Goal: Ask a question

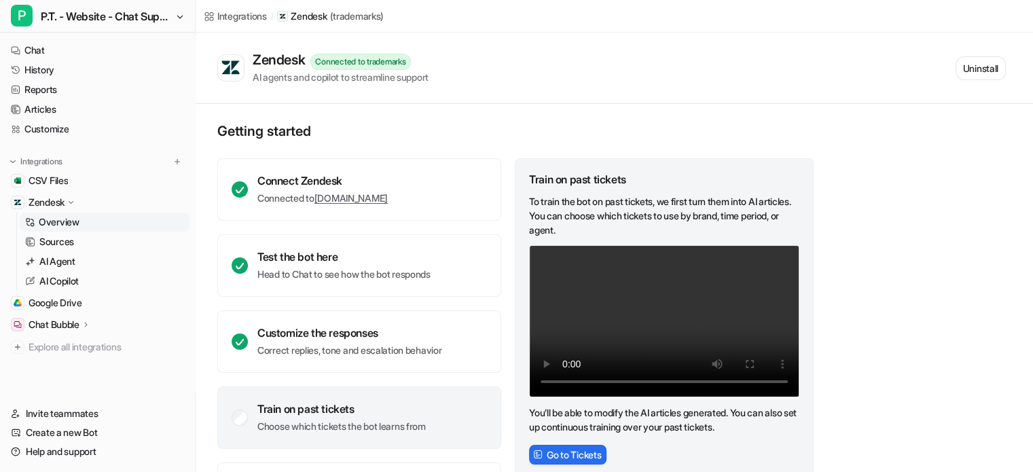
scroll to position [1, 0]
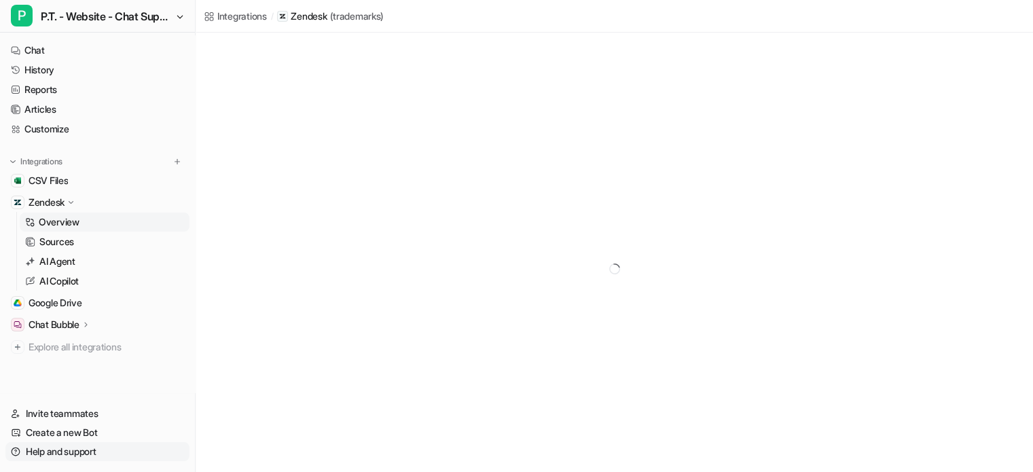
click at [56, 453] on link "Help and support" at bounding box center [97, 451] width 184 height 19
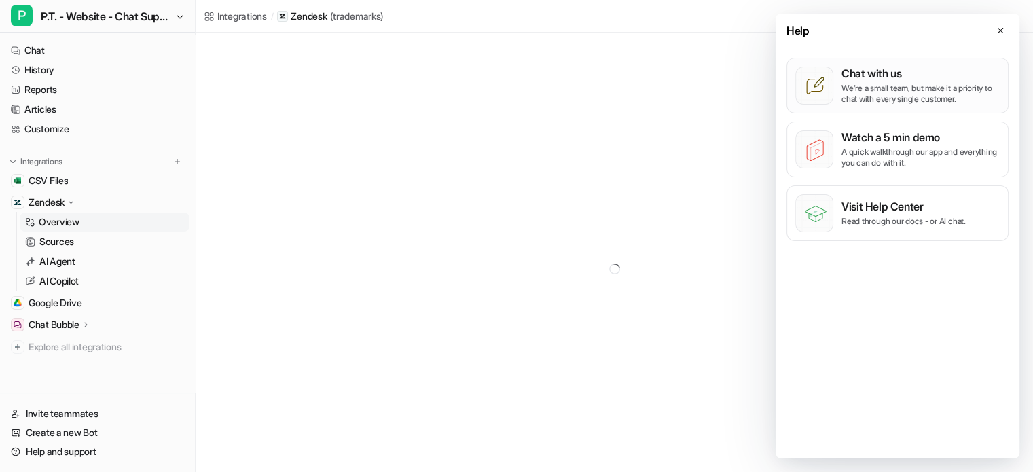
click at [904, 79] on p "Chat with us" at bounding box center [920, 74] width 158 height 14
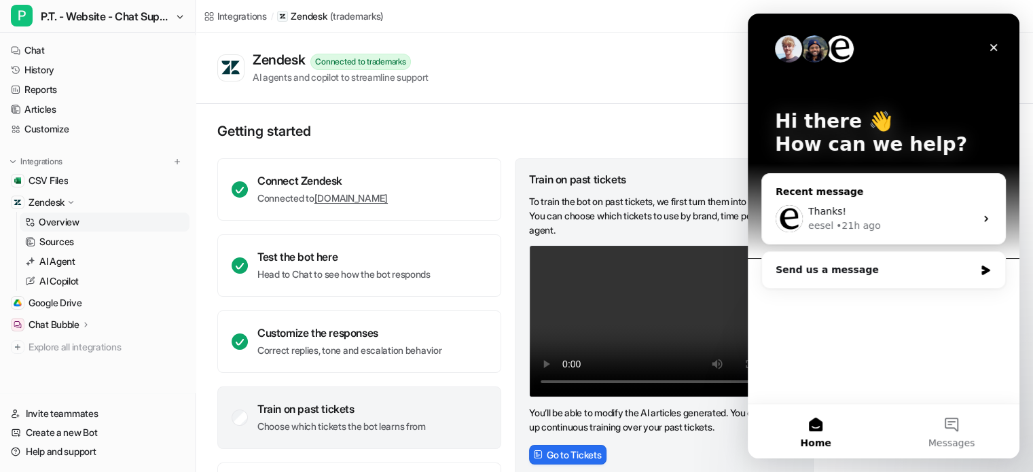
click at [854, 212] on div "Thanks!" at bounding box center [891, 211] width 167 height 14
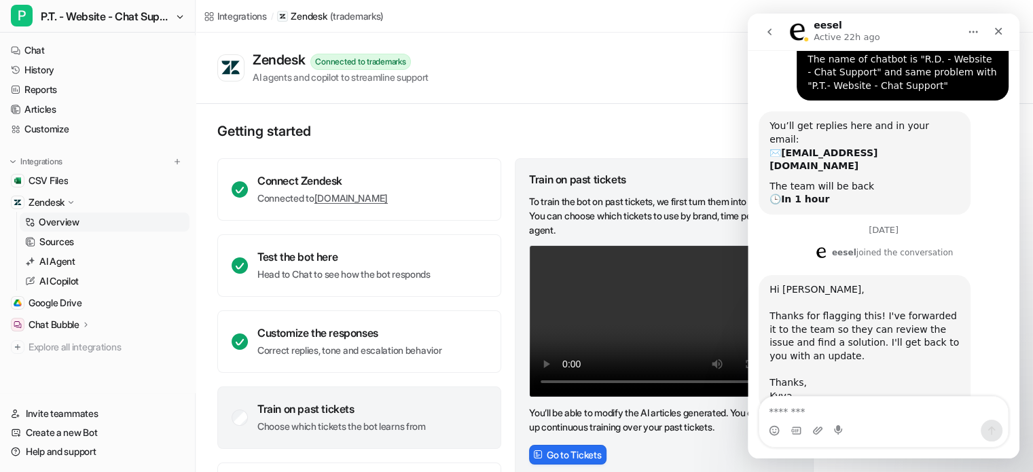
scroll to position [375, 0]
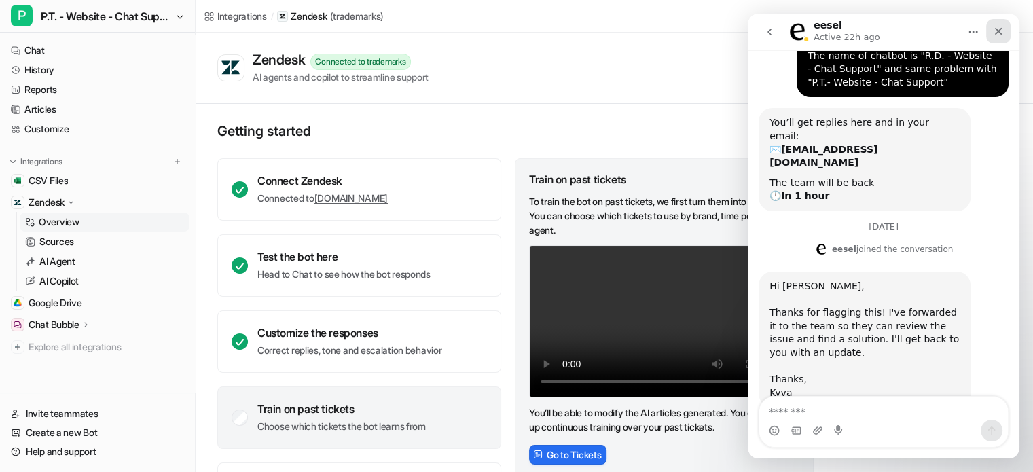
click at [1000, 37] on div "Close" at bounding box center [998, 31] width 24 height 24
